Goal: Task Accomplishment & Management: Manage account settings

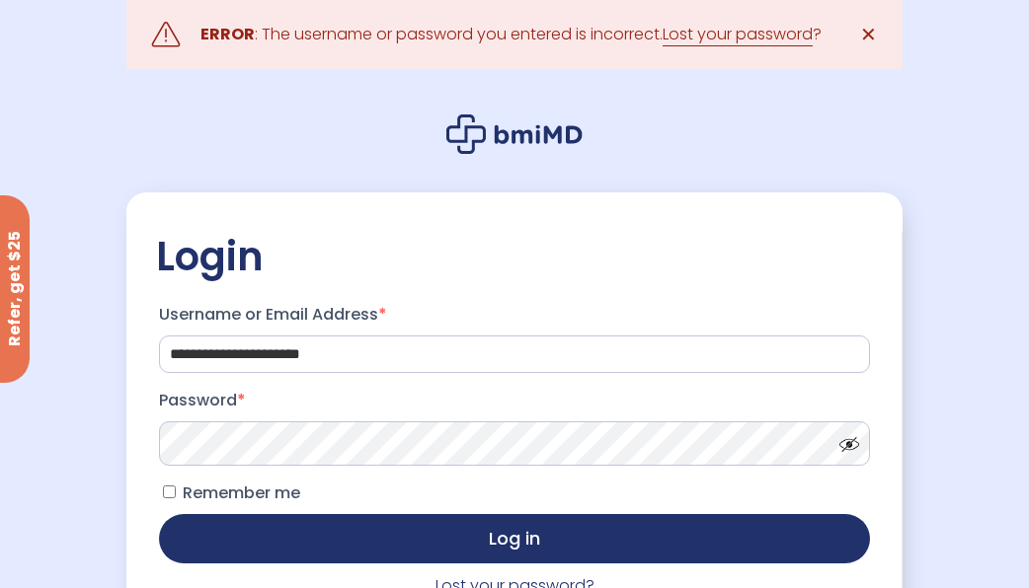
click at [851, 447] on span at bounding box center [844, 439] width 30 height 15
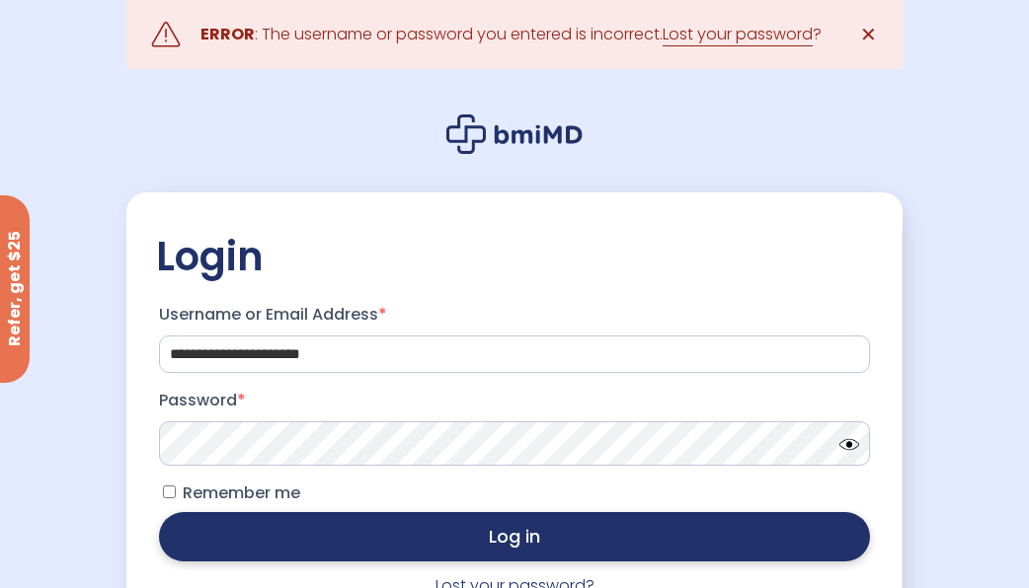
click at [410, 545] on button "Log in" at bounding box center [514, 536] width 711 height 49
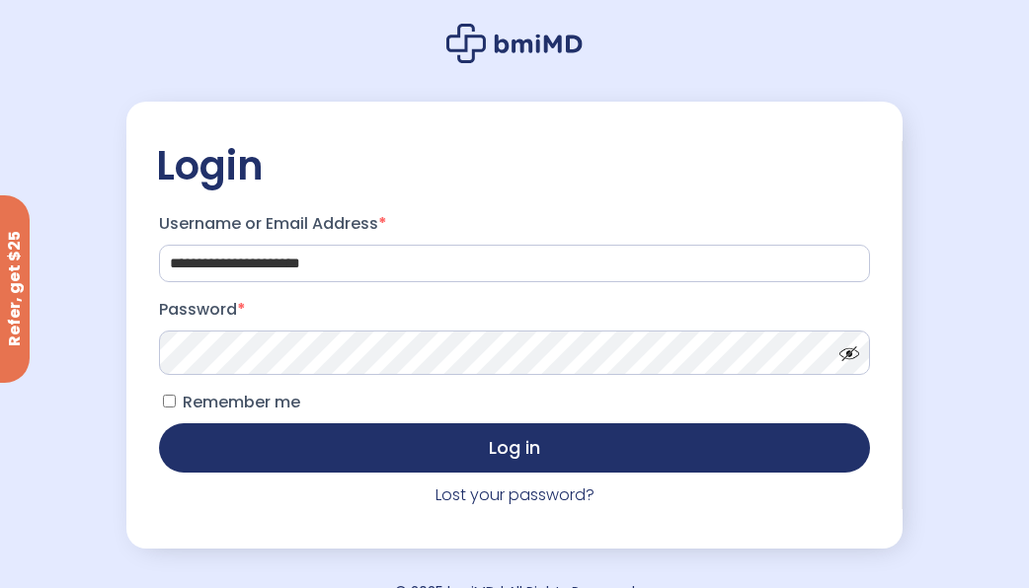
scroll to position [130, 0]
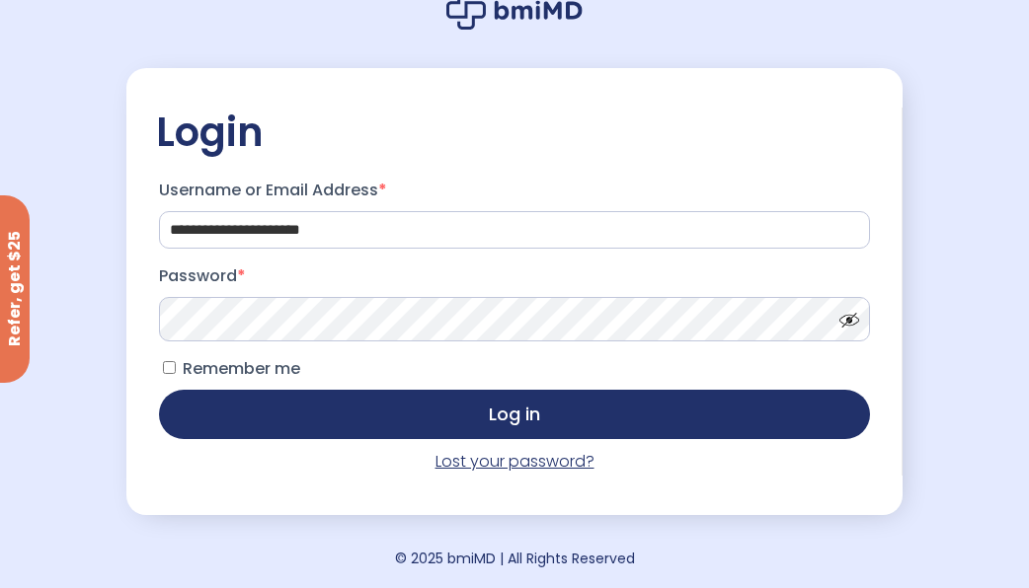
click at [491, 459] on link "Lost your password?" at bounding box center [514, 461] width 159 height 23
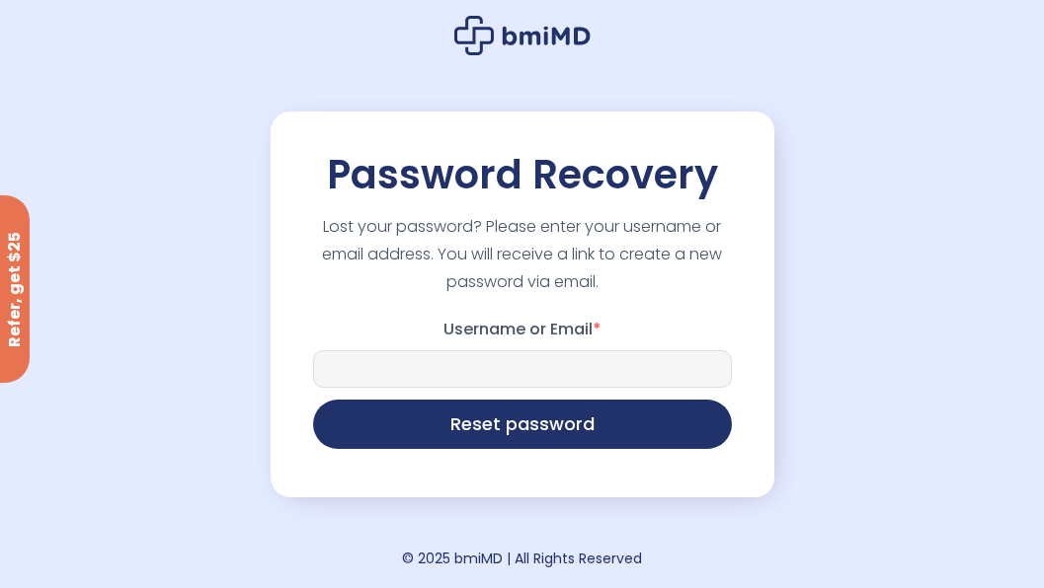
click at [431, 365] on input "Username or Email *" at bounding box center [522, 369] width 419 height 38
type input "**********"
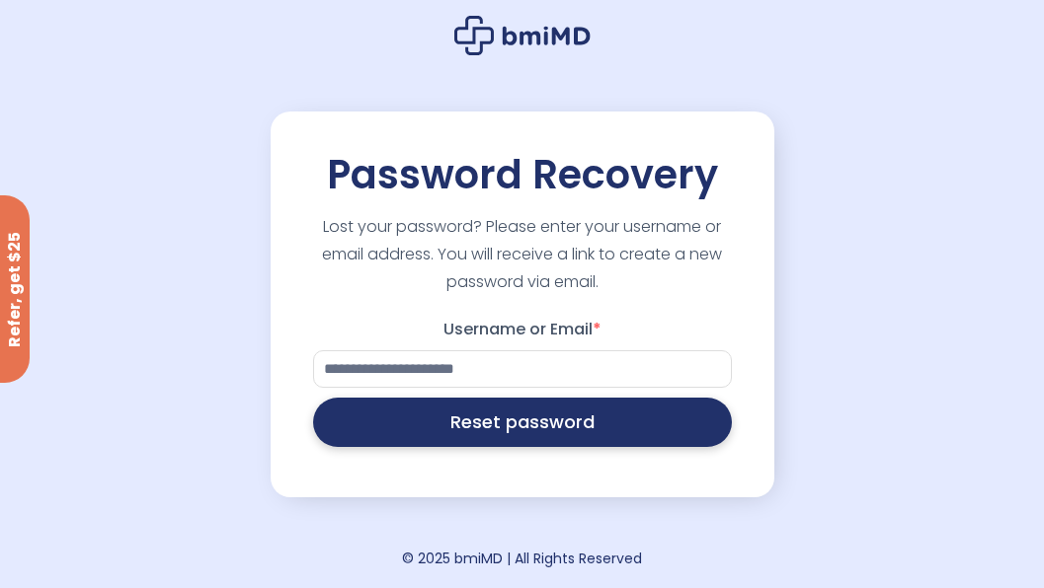
click at [551, 423] on button "Reset password" at bounding box center [522, 422] width 419 height 49
